Goal: Task Accomplishment & Management: Complete application form

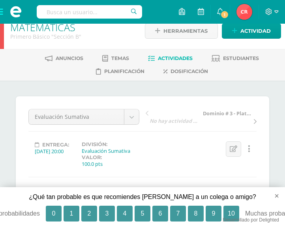
scroll to position [11, 0]
click at [185, 147] on div "Entrega: [DATE] 20:00 División: Evaluación Sumativa Valor: 100.0 pts Editar Ocu…" at bounding box center [142, 154] width 235 height 26
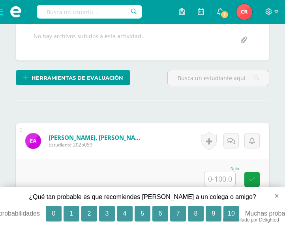
scroll to position [185, 0]
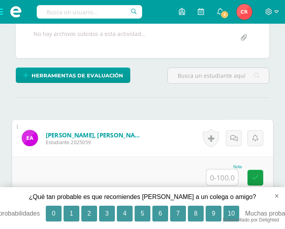
click at [216, 177] on input "text" at bounding box center [223, 177] width 32 height 16
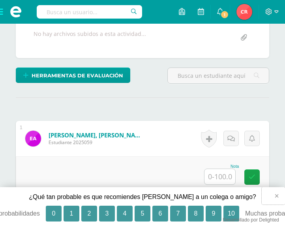
click at [279, 194] on button "×" at bounding box center [273, 195] width 23 height 17
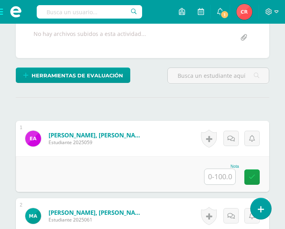
click at [216, 183] on input "text" at bounding box center [220, 176] width 31 height 15
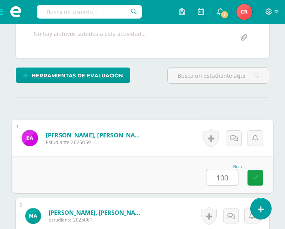
type input "100"
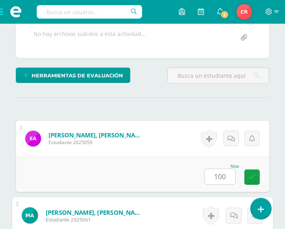
scroll to position [325, 0]
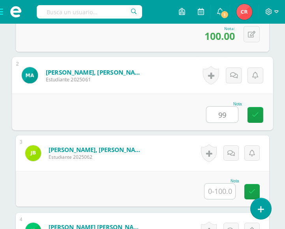
type input "99"
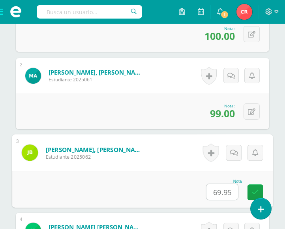
type input "69.95"
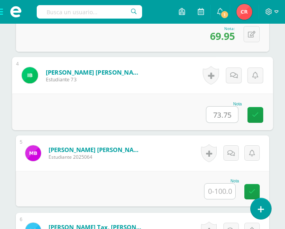
type input "73.75"
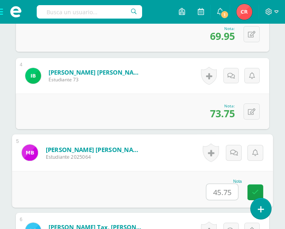
type input "45.75"
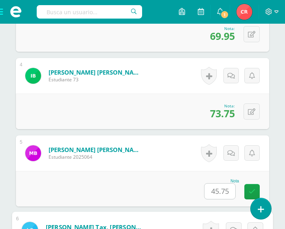
scroll to position [635, 0]
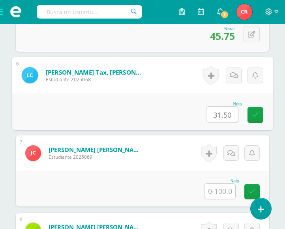
type input "31.50"
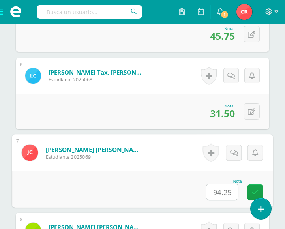
type input "94.25"
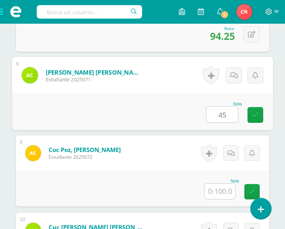
type input "45"
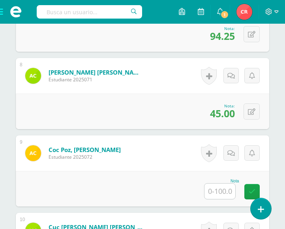
click at [222, 189] on input "text" at bounding box center [220, 191] width 31 height 15
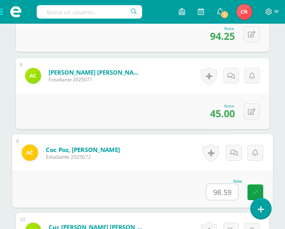
scroll to position [945, 0]
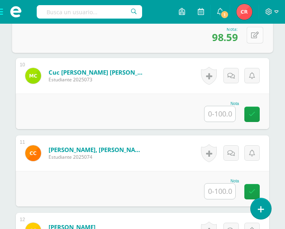
click at [248, 33] on button at bounding box center [255, 34] width 17 height 17
type input "98.50"
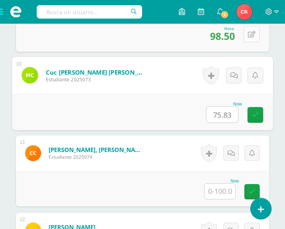
type input "75.83"
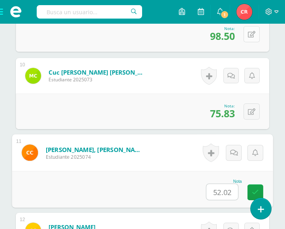
type input "52.02"
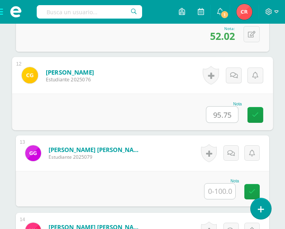
type input "95.75"
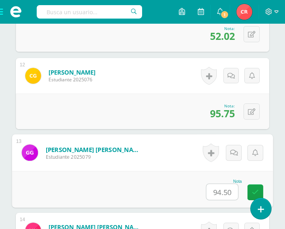
type input "94.50"
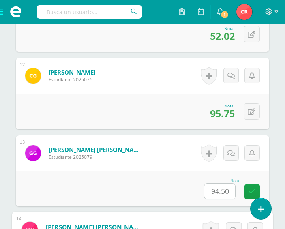
scroll to position [1254, 0]
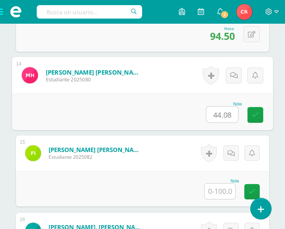
type input "44.08"
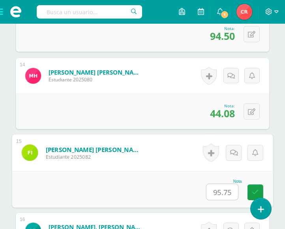
type input "95.75"
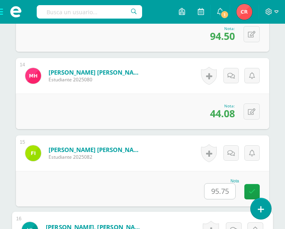
scroll to position [1409, 0]
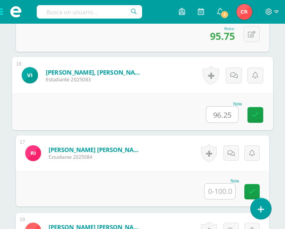
type input "96.25"
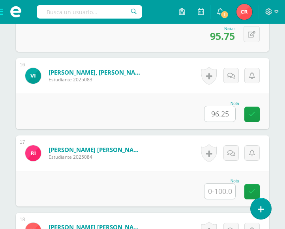
click at [225, 196] on input "text" at bounding box center [220, 191] width 31 height 15
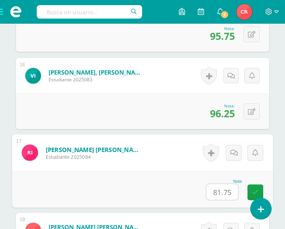
type input "81.75"
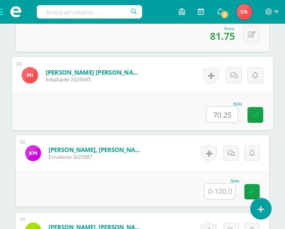
type input "70.25"
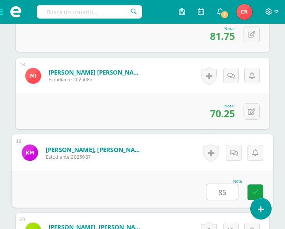
type input "85"
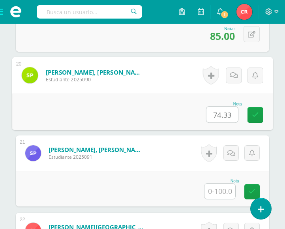
type input "74.33"
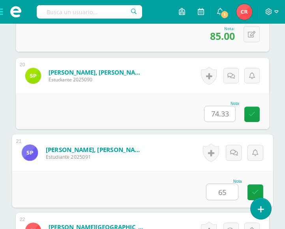
type input "65"
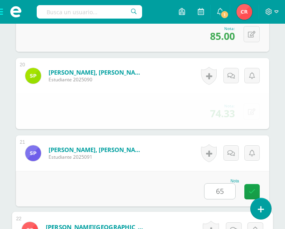
scroll to position [1874, 0]
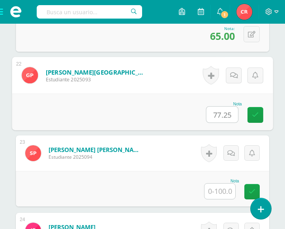
type input "77.25"
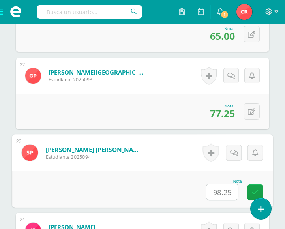
type input "98.25"
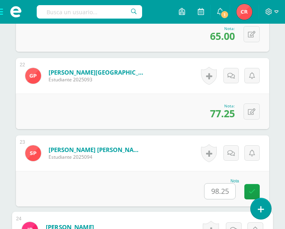
scroll to position [2029, 0]
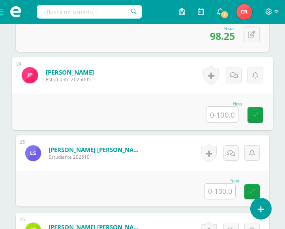
click at [217, 120] on input "text" at bounding box center [223, 115] width 32 height 16
type input "93.50"
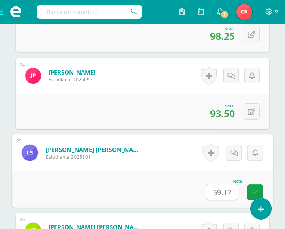
type input "59.17"
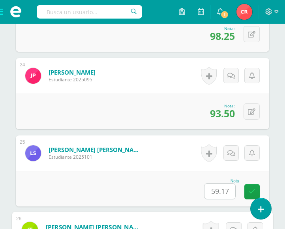
scroll to position [2183, 0]
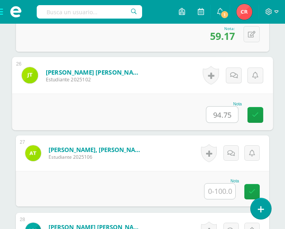
type input "94.75"
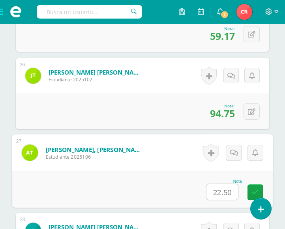
type input "22.50"
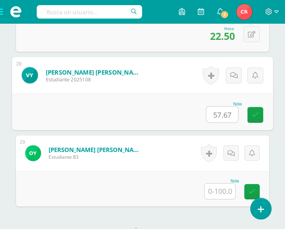
type input "57.67"
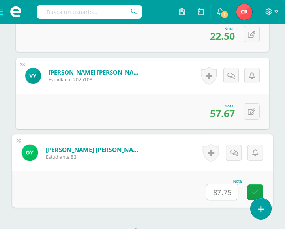
type input "87.75"
click at [166, 171] on form "[PERSON_NAME] [PERSON_NAME] Estudiante 83 Nota 87.75 0 [GEOGRAPHIC_DATA] N/A" at bounding box center [142, 152] width 261 height 37
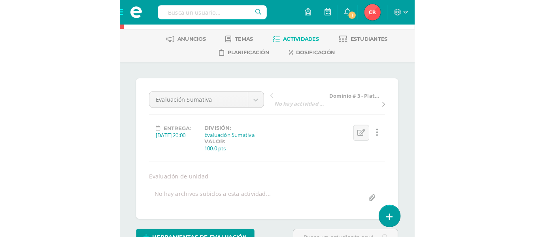
scroll to position [0, 0]
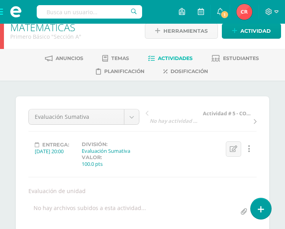
scroll to position [11, 0]
click at [199, 185] on div "Evaluación Sumativa Evaluación Sumativa Actividad # 5 - COPISI Dominio # 3 - Pl…" at bounding box center [142, 164] width 228 height 111
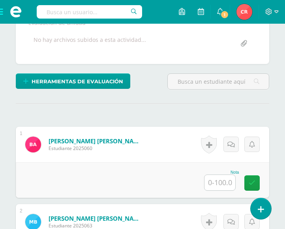
scroll to position [185, 0]
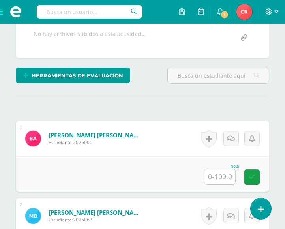
click at [214, 174] on input "text" at bounding box center [220, 176] width 31 height 15
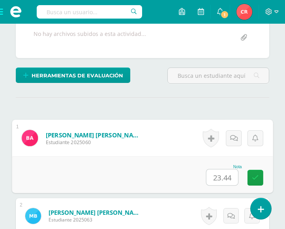
type input "23.44"
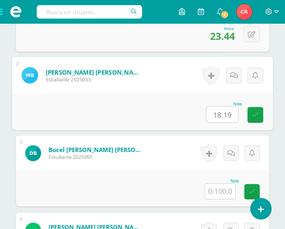
type input "18.19"
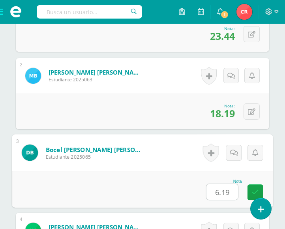
type input "6.19"
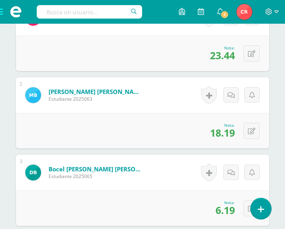
scroll to position [252, 0]
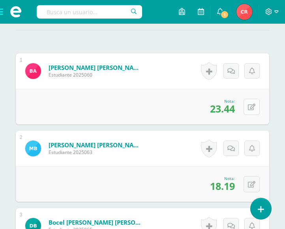
click at [254, 106] on icon at bounding box center [252, 107] width 8 height 7
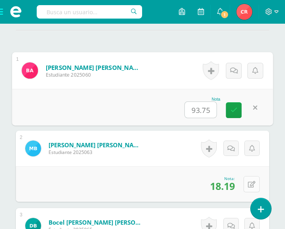
type input "93.75"
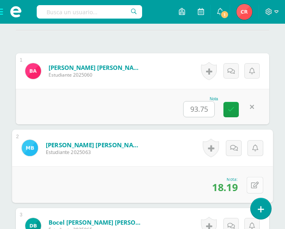
click at [256, 186] on button at bounding box center [255, 185] width 17 height 17
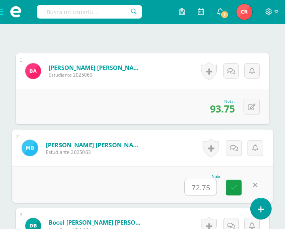
type input "72.75"
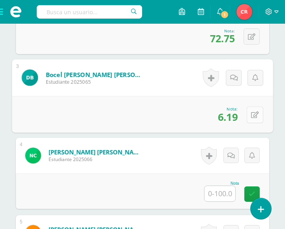
click at [253, 114] on icon at bounding box center [255, 114] width 8 height 7
type input "24.75"
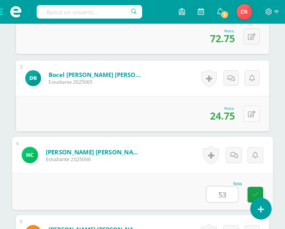
type input "53"
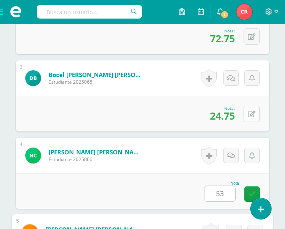
scroll to position [557, 0]
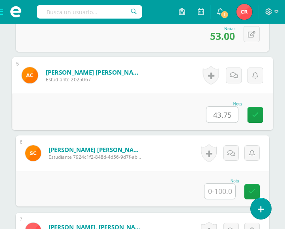
type input "43.75"
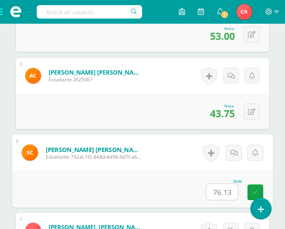
type input "76.13"
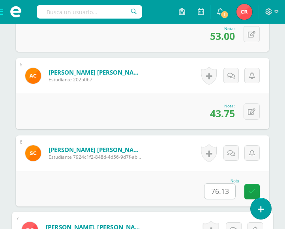
scroll to position [712, 0]
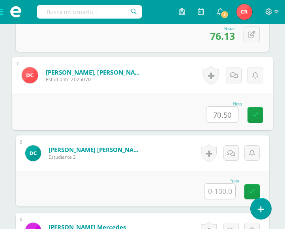
type input "70.50"
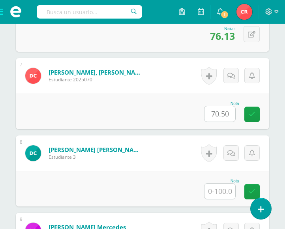
click at [220, 194] on input "text" at bounding box center [220, 191] width 31 height 15
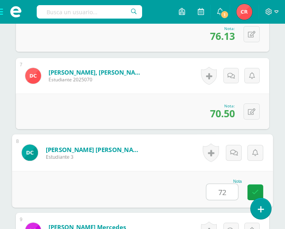
type input "72"
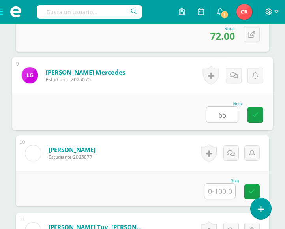
type input "65"
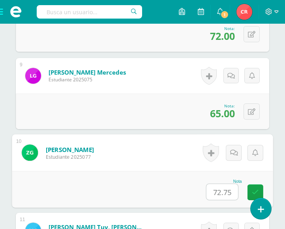
type input "72.75"
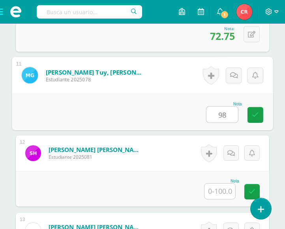
type input "98"
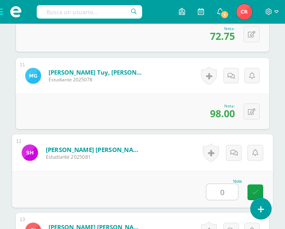
type input "0"
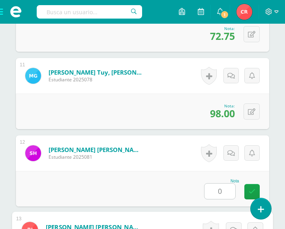
scroll to position [1177, 0]
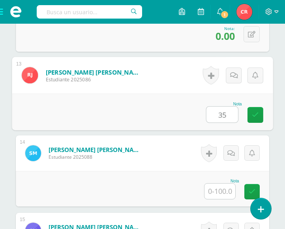
type input "35"
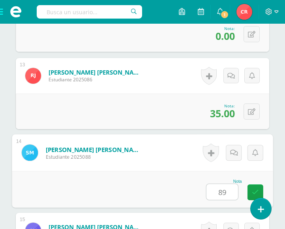
type input "89"
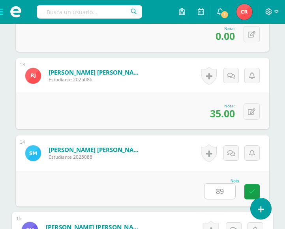
scroll to position [1332, 0]
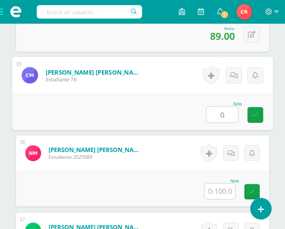
type input "0"
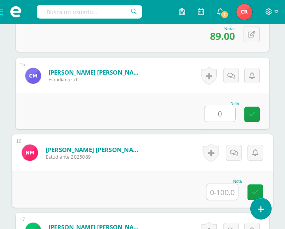
click at [224, 196] on input "text" at bounding box center [223, 192] width 32 height 16
type input "99"
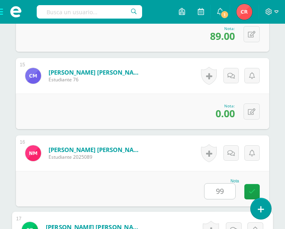
scroll to position [1487, 0]
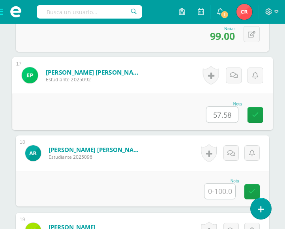
type input "57.58"
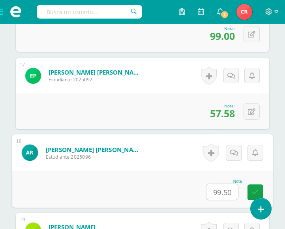
type input "99.50"
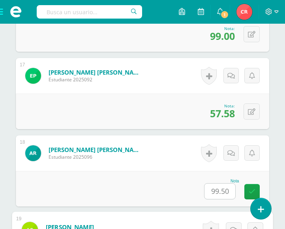
scroll to position [1641, 0]
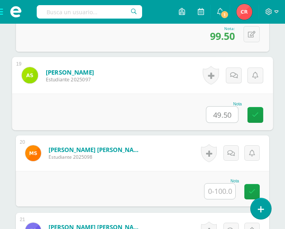
type input "49.50"
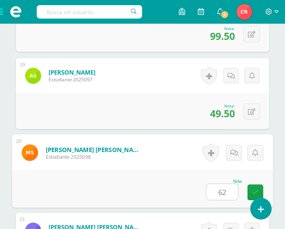
type input "62"
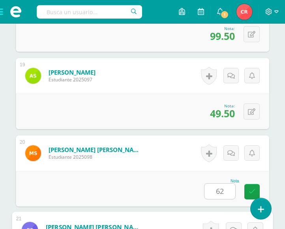
scroll to position [1796, 0]
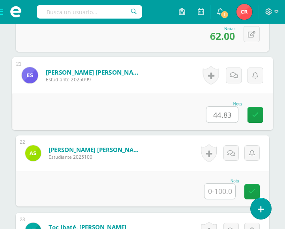
type input "44.83"
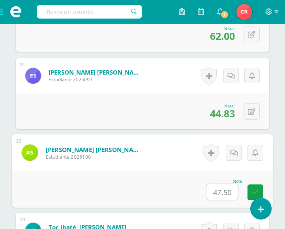
type input "47.50"
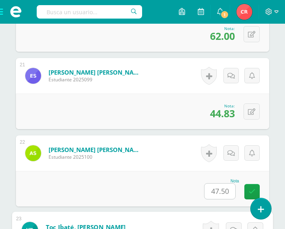
scroll to position [1951, 0]
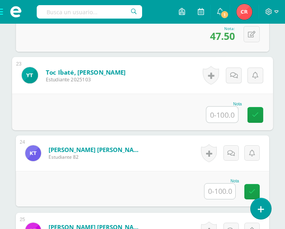
click at [222, 113] on input "text" at bounding box center [223, 115] width 32 height 16
type input "38.25"
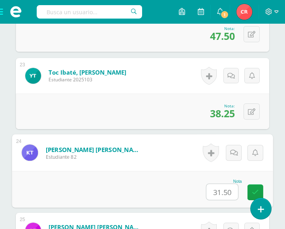
type input "31.50"
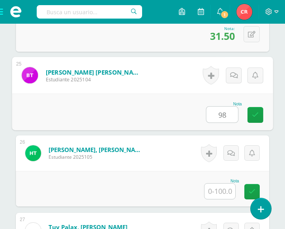
type input "98"
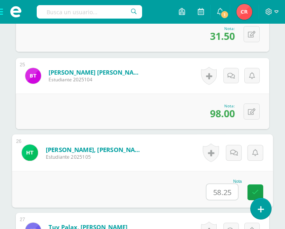
type input "58.25"
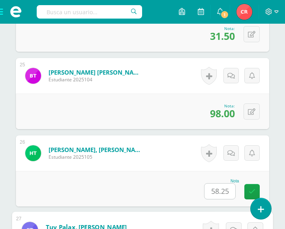
scroll to position [2261, 0]
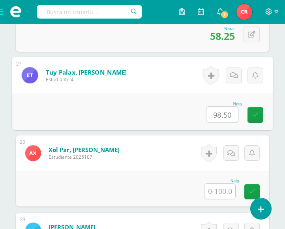
type input "98.50"
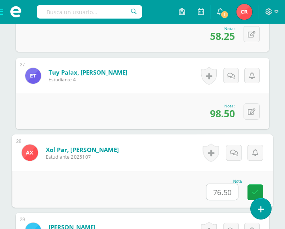
type input "76.50"
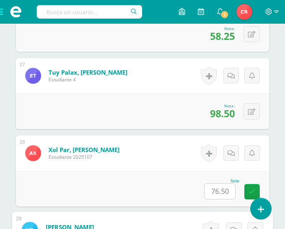
scroll to position [2407, 0]
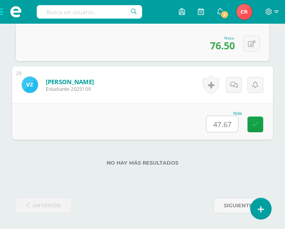
type input "47.67"
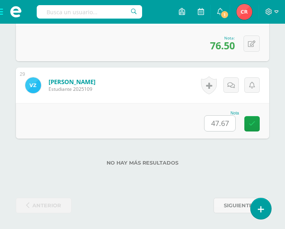
click at [142, 128] on div "Nota 47.67" at bounding box center [143, 121] width 254 height 36
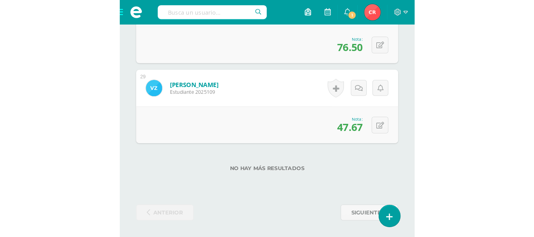
scroll to position [1344, 0]
